Goal: Task Accomplishment & Management: Manage account settings

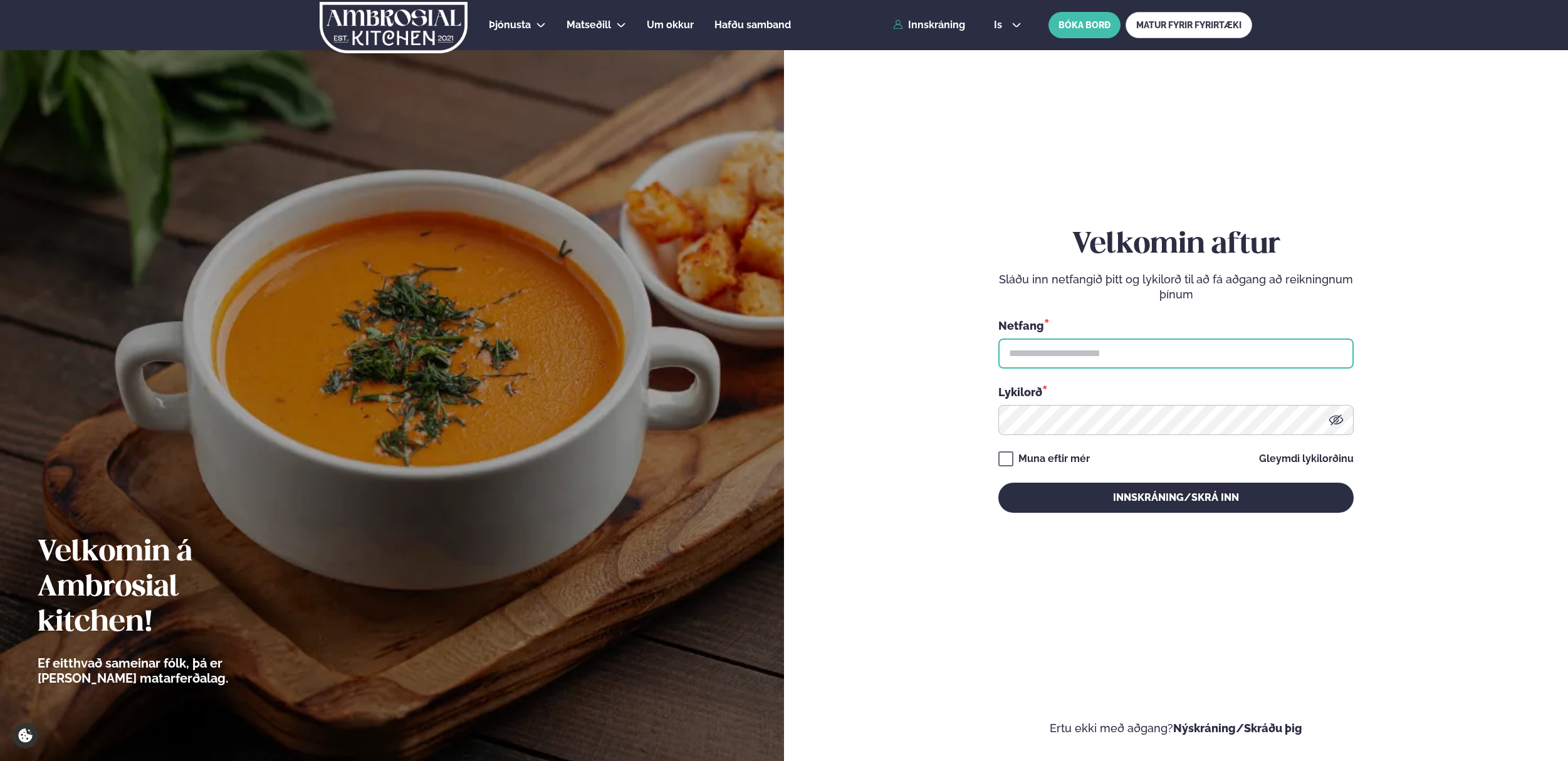
type input "**********"
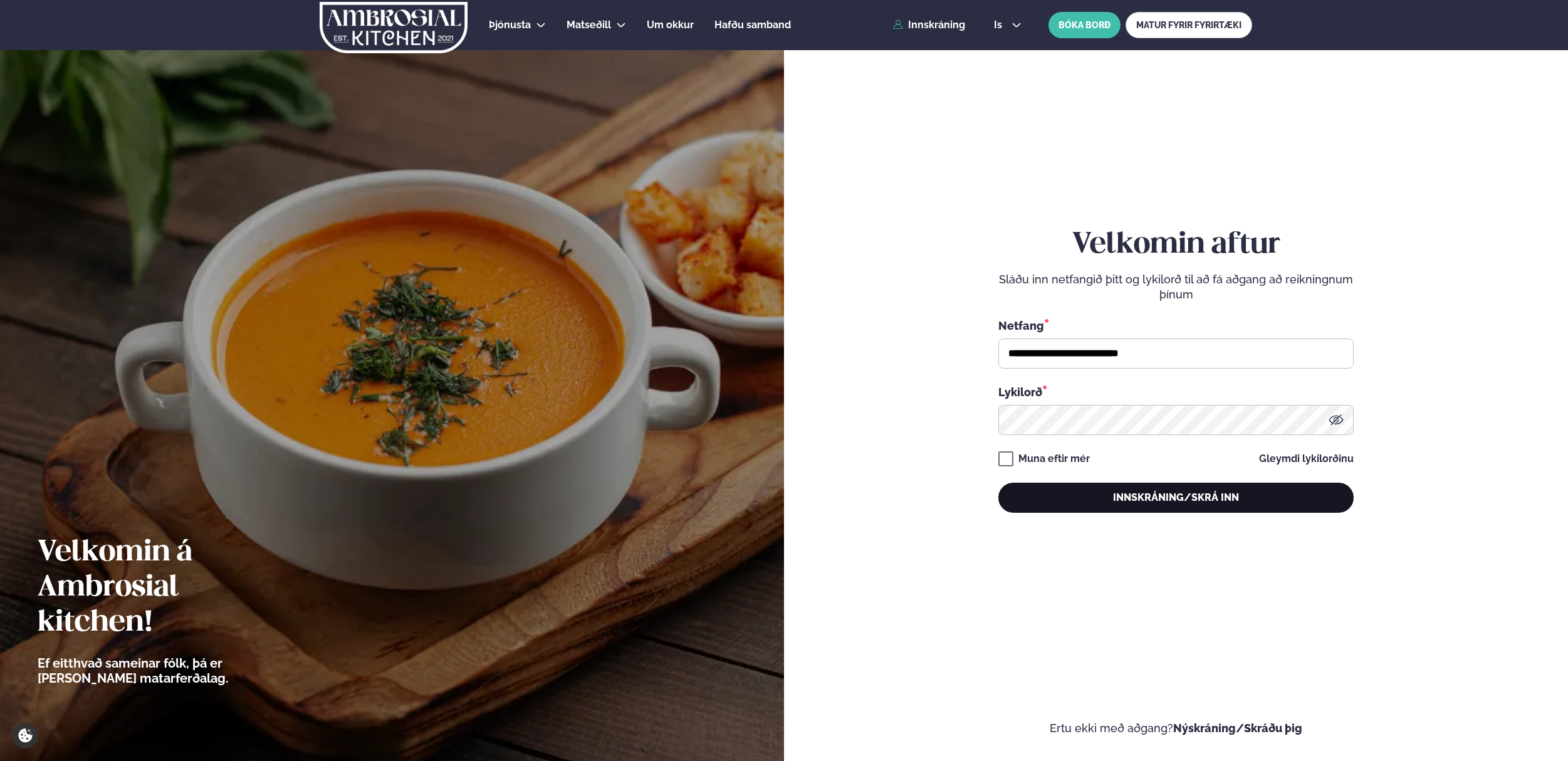
click at [1153, 499] on button "Innskráning/Skrá inn" at bounding box center [1176, 497] width 355 height 30
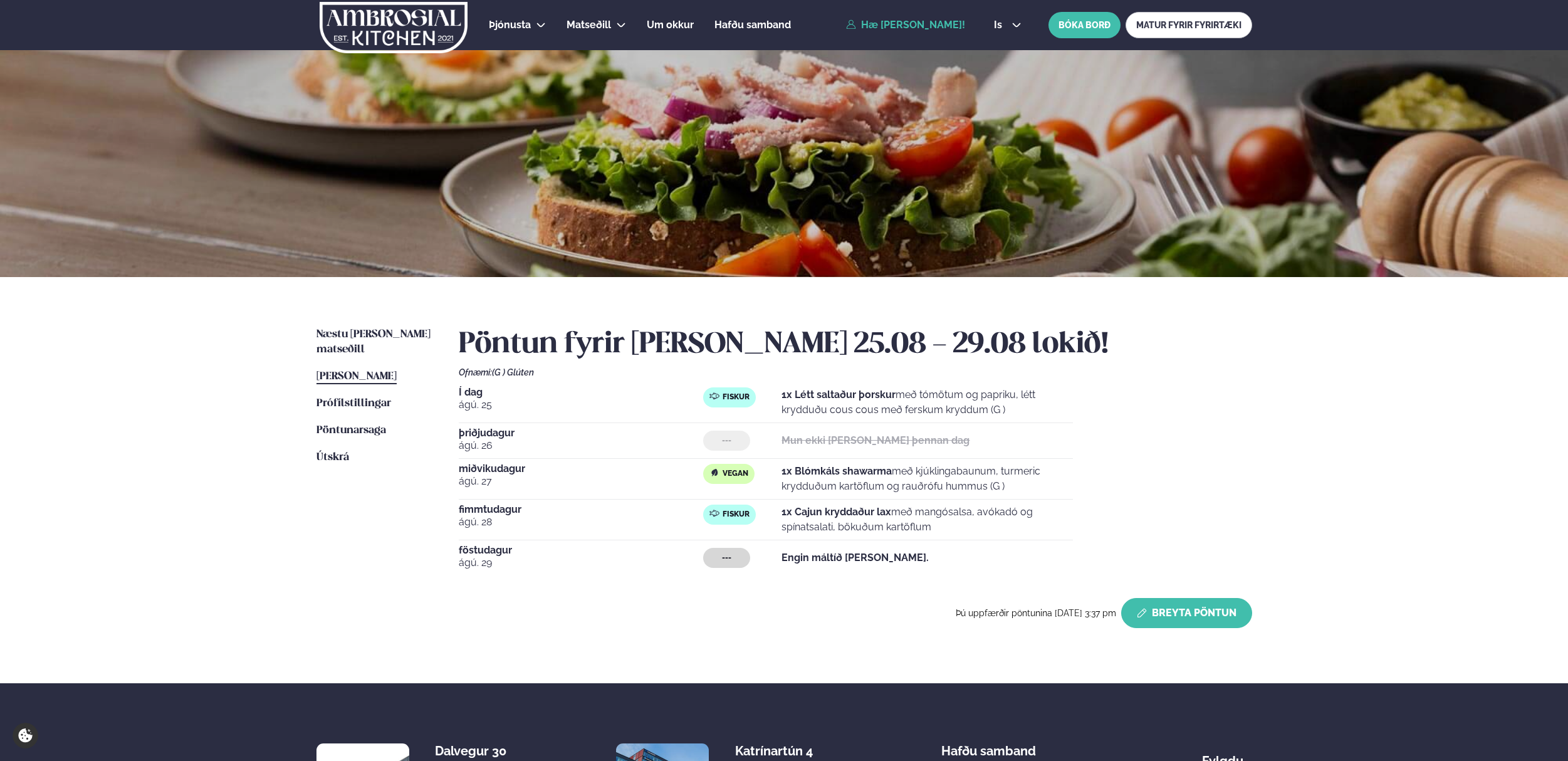
click at [1203, 614] on button "Breyta Pöntun" at bounding box center [1186, 613] width 131 height 30
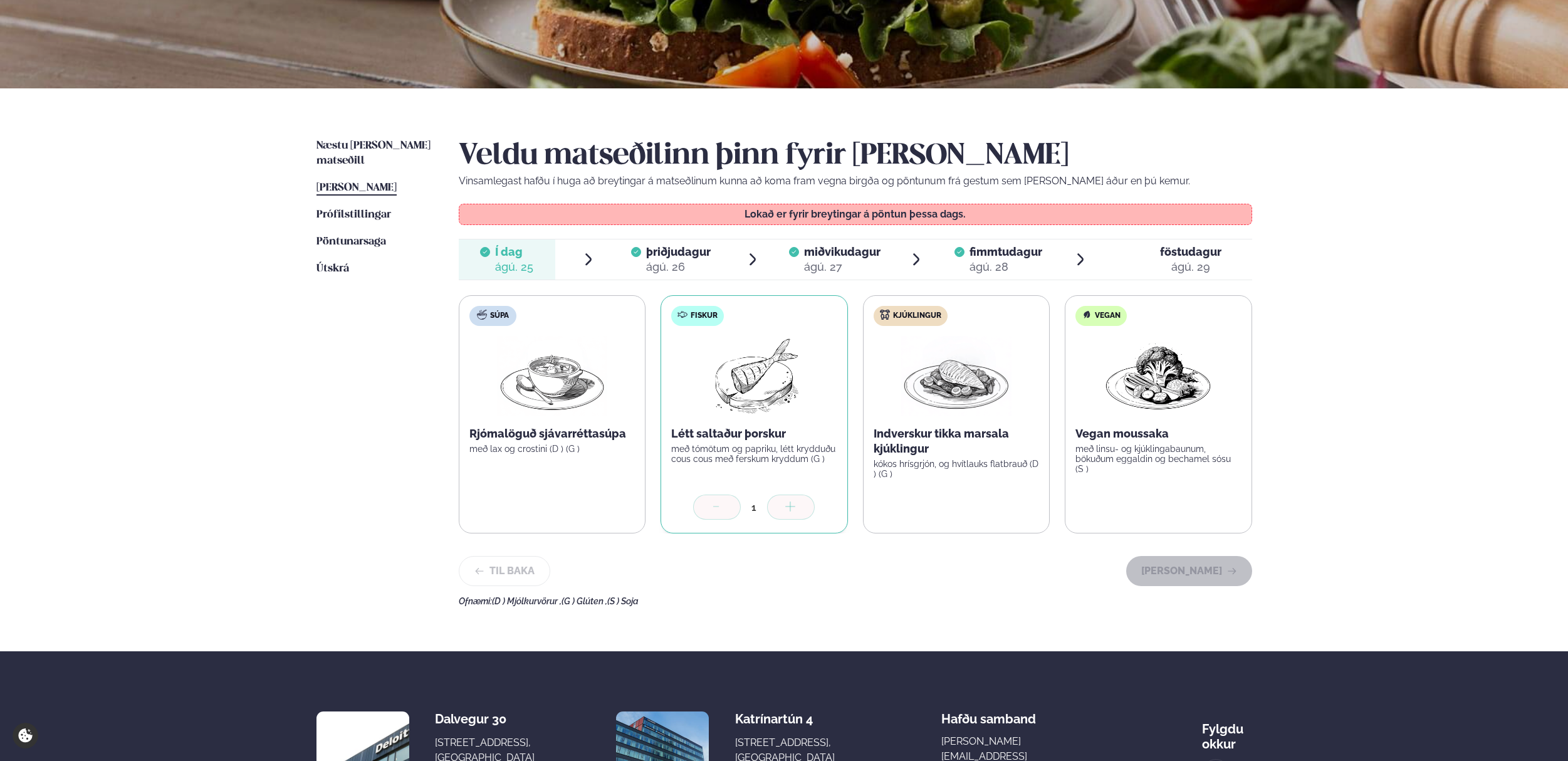
scroll to position [174, 0]
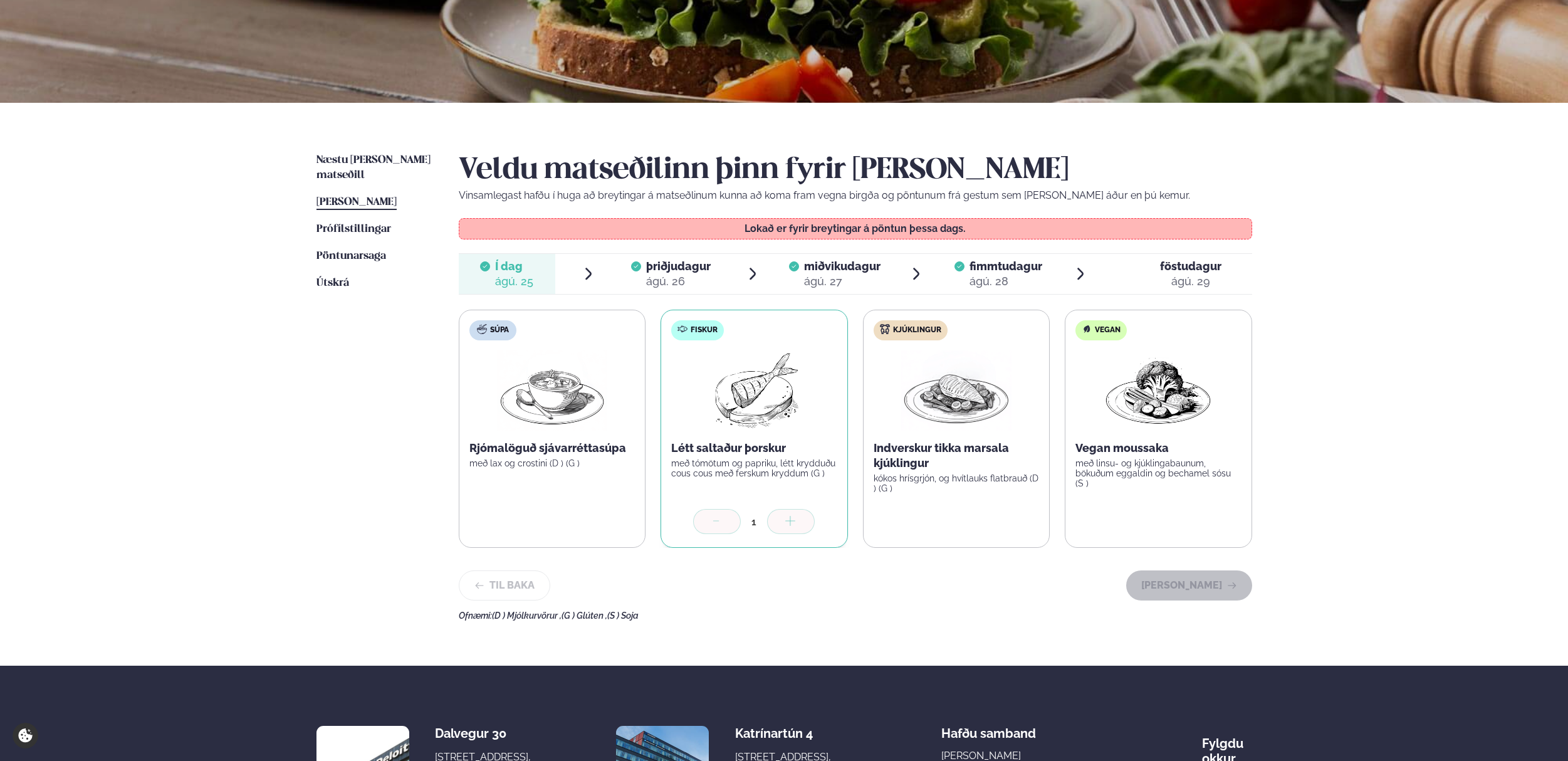
click at [685, 274] on div "ágú. 26" at bounding box center [678, 282] width 64 height 15
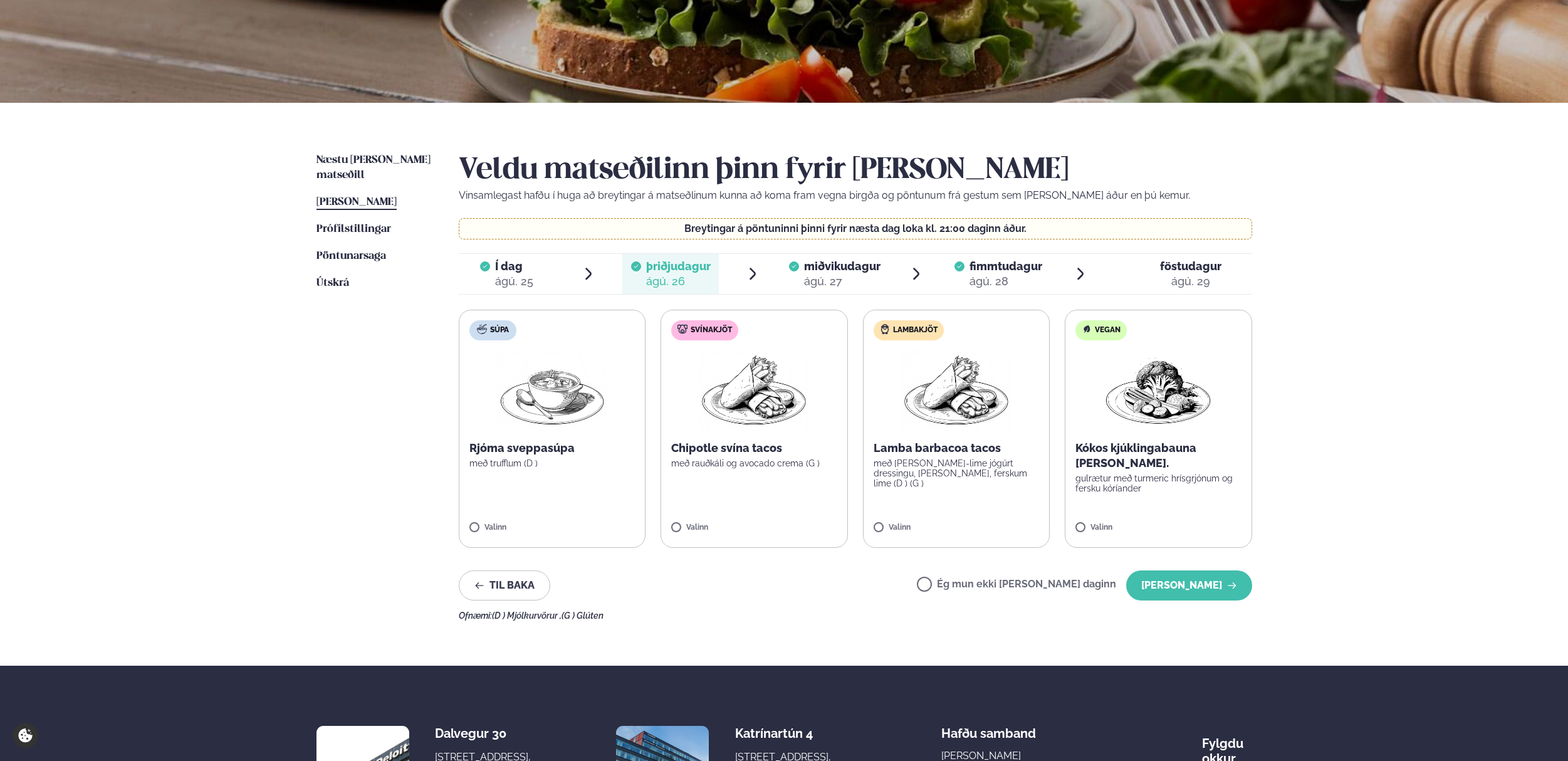
click at [838, 277] on div "ágú. 27" at bounding box center [842, 282] width 76 height 15
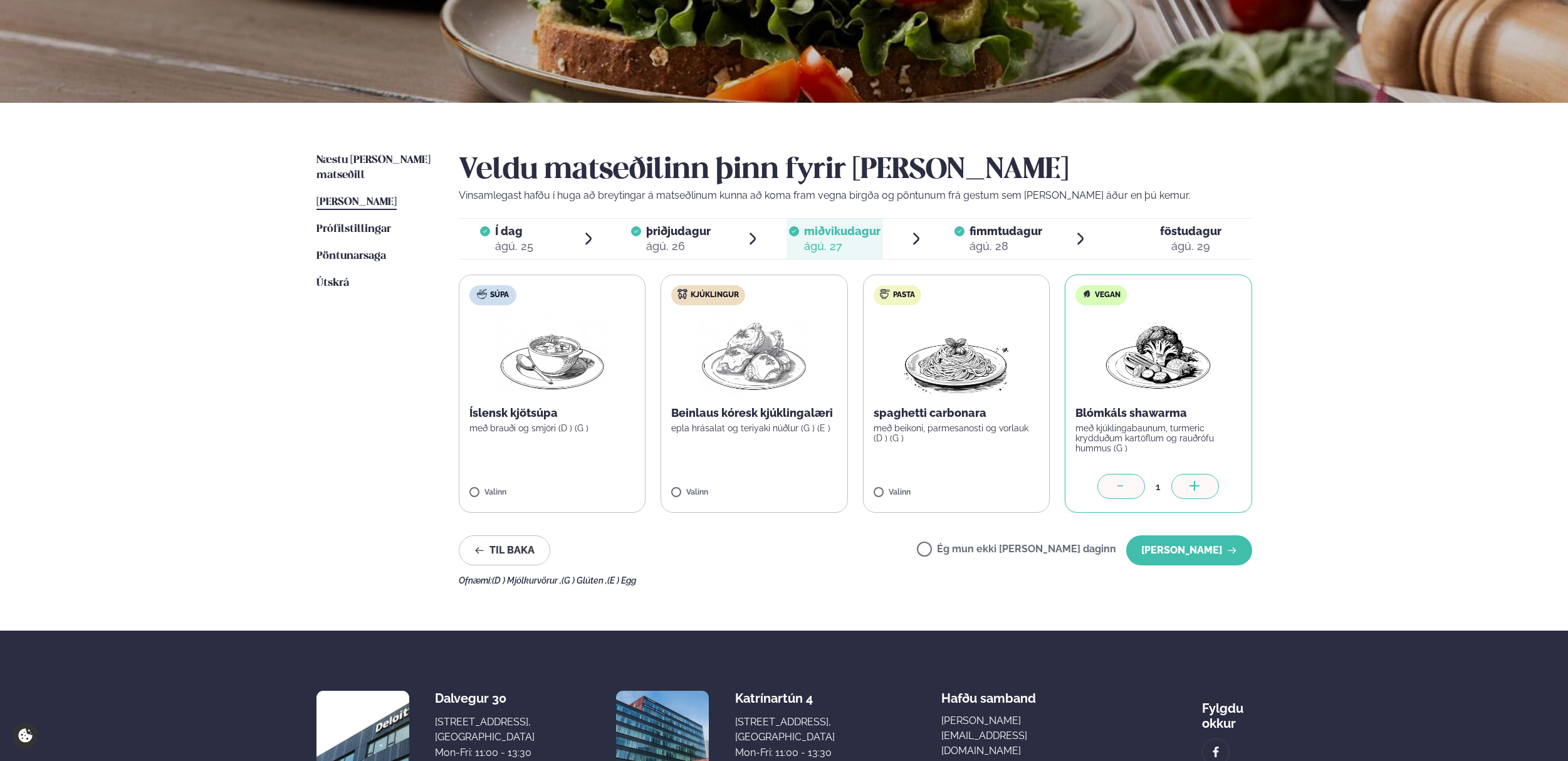
click at [1004, 243] on div "ágú. 28" at bounding box center [1006, 246] width 73 height 15
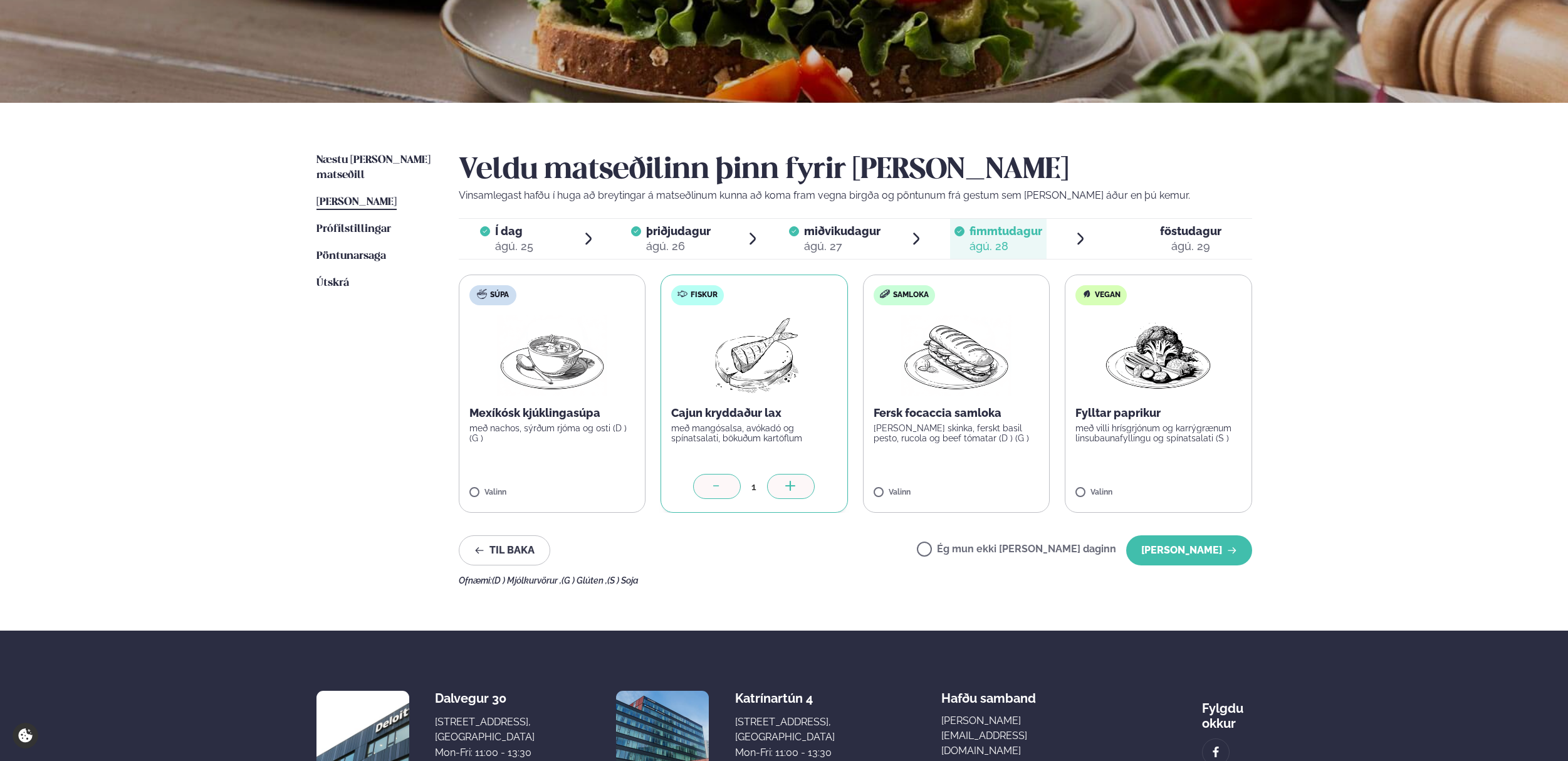
click at [1178, 233] on span "föstudagur" at bounding box center [1191, 231] width 62 height 13
